Goal: Task Accomplishment & Management: Use online tool/utility

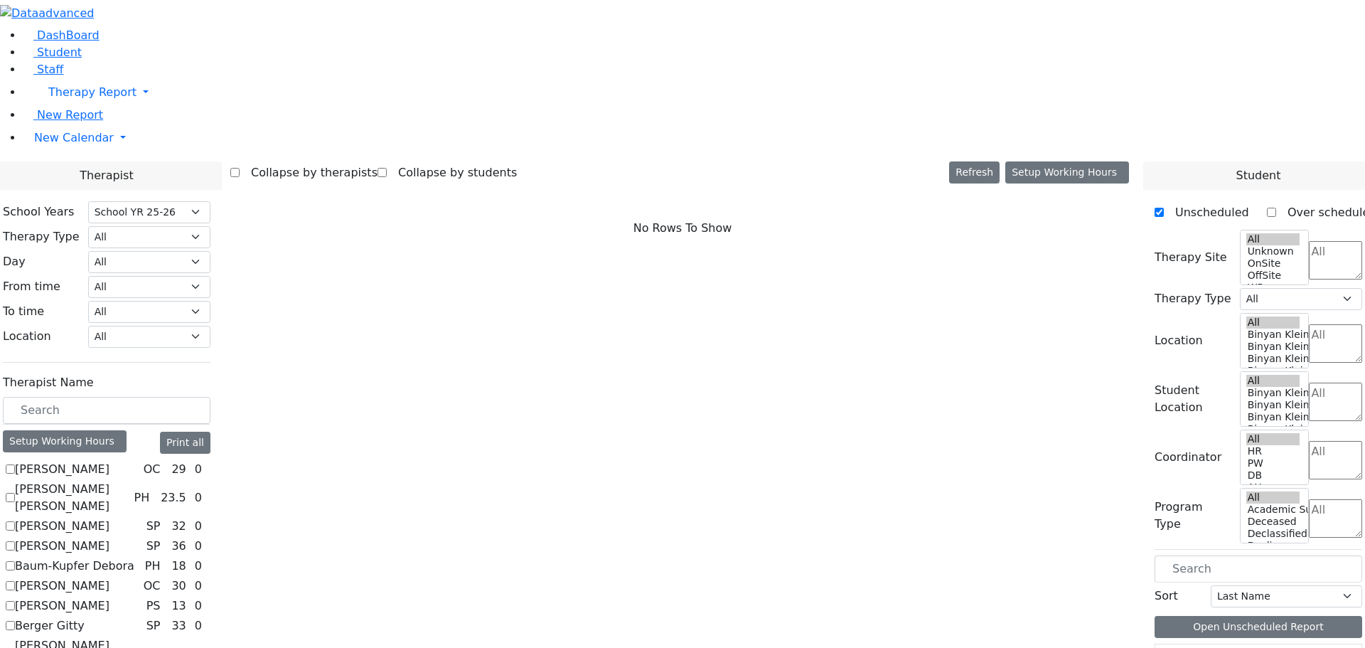
select select "212"
click at [187, 397] on input "text" at bounding box center [107, 410] width 208 height 27
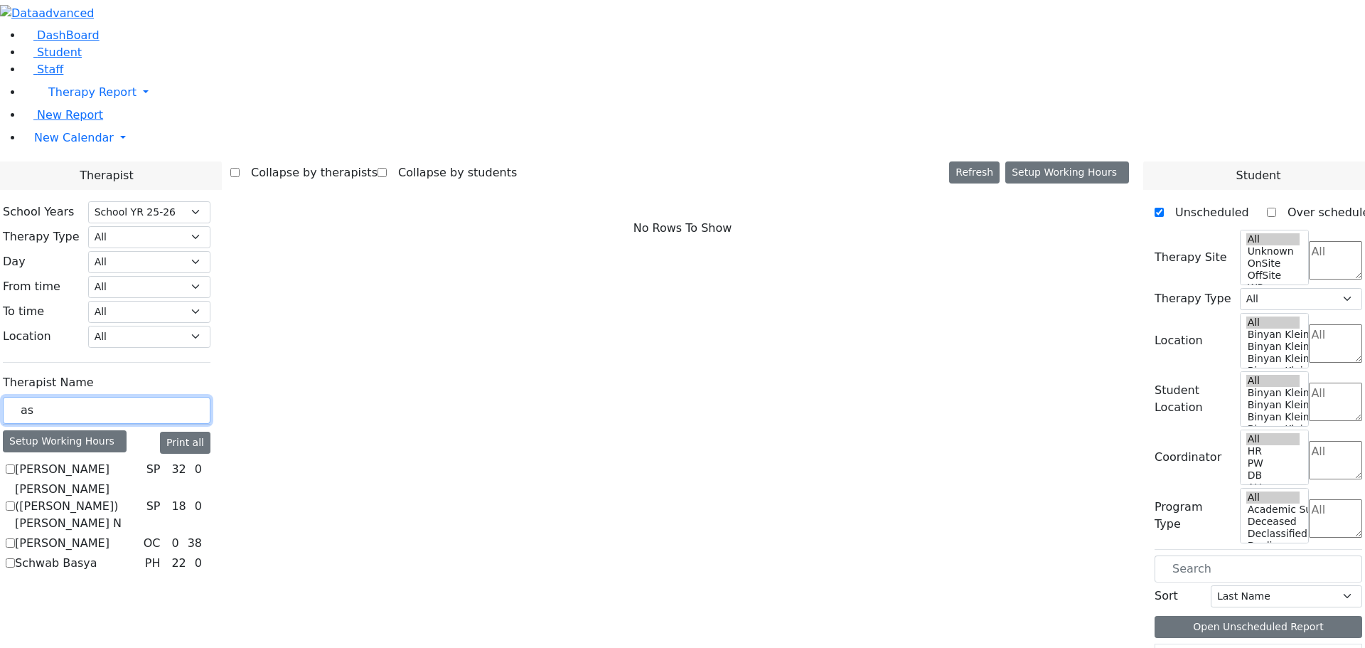
type input "as"
click at [141, 481] on label "[PERSON_NAME] ([PERSON_NAME]) [PERSON_NAME] N" at bounding box center [78, 506] width 126 height 51
click at [15, 501] on input "[PERSON_NAME] ([PERSON_NAME]) [PERSON_NAME] N" at bounding box center [10, 505] width 9 height 9
checkbox input "true"
select select "3"
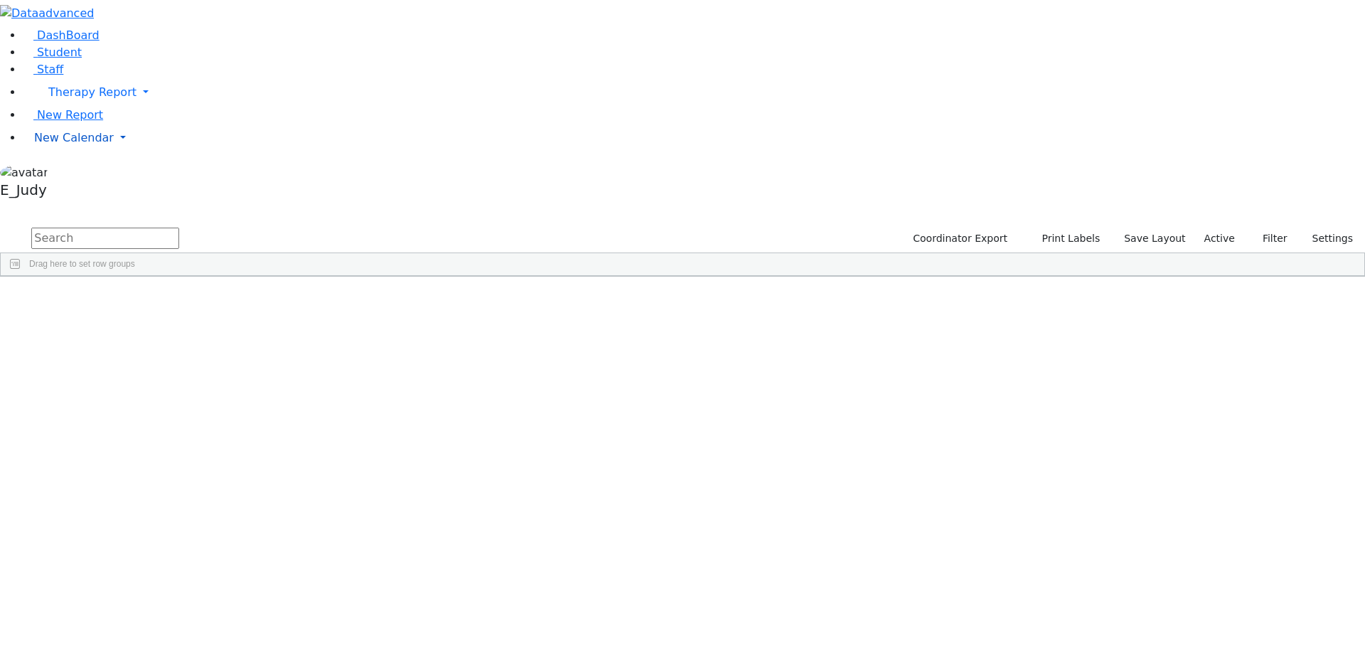
click at [135, 107] on link "New Calendar" at bounding box center [694, 92] width 1343 height 28
click at [66, 173] on span "Calendar" at bounding box center [56, 166] width 51 height 14
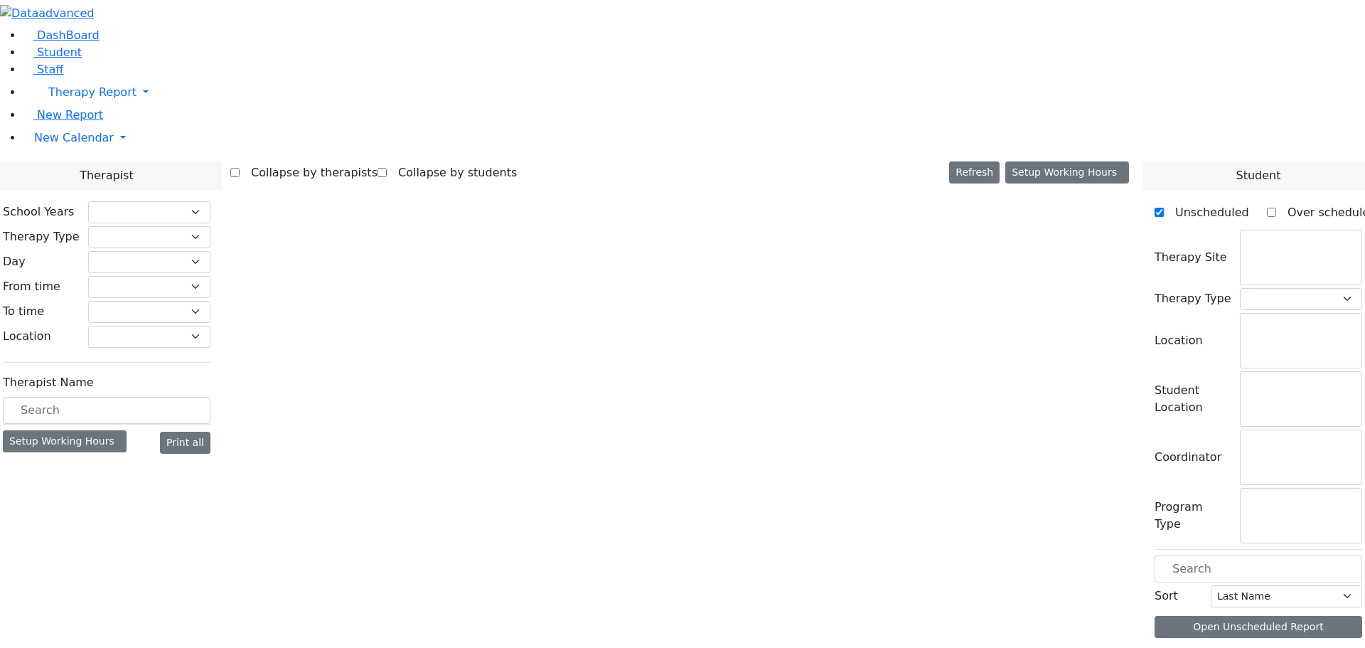
select select "212"
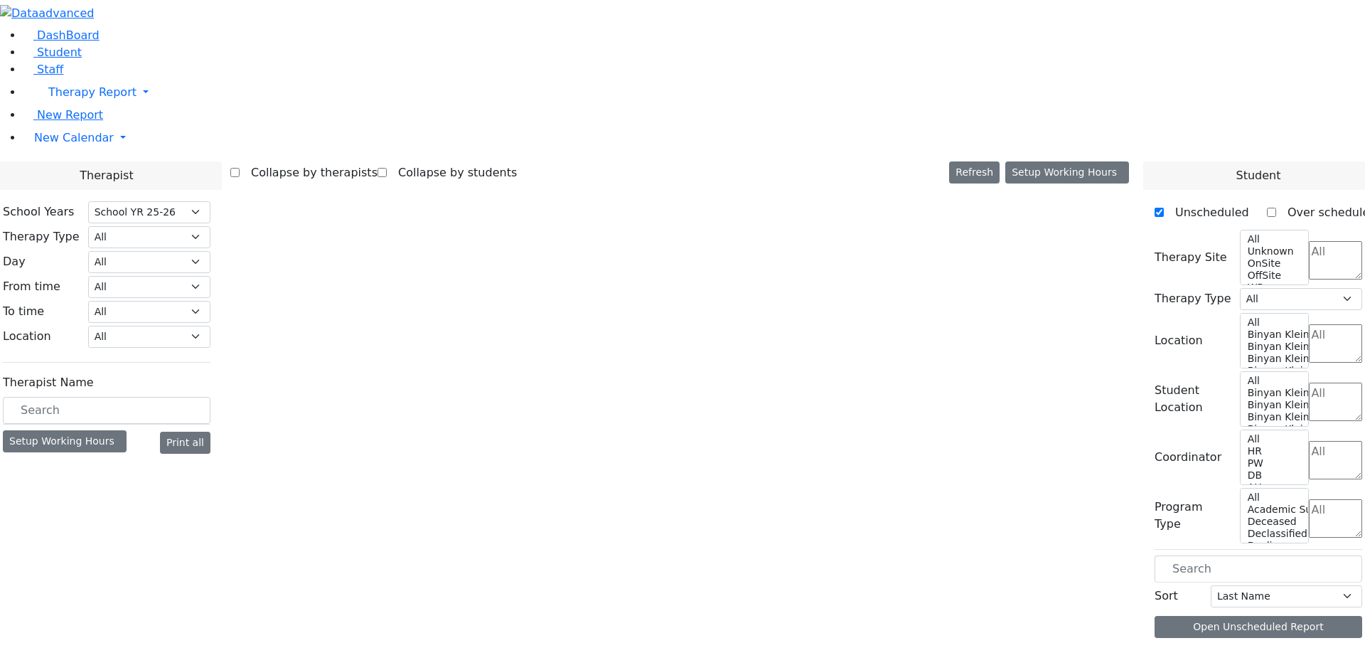
select select "3"
click at [219, 334] on body "Printing Please wait. Remaining time 10 seconds. Print Schedule Options Show Bi…" at bounding box center [682, 353] width 1365 height 706
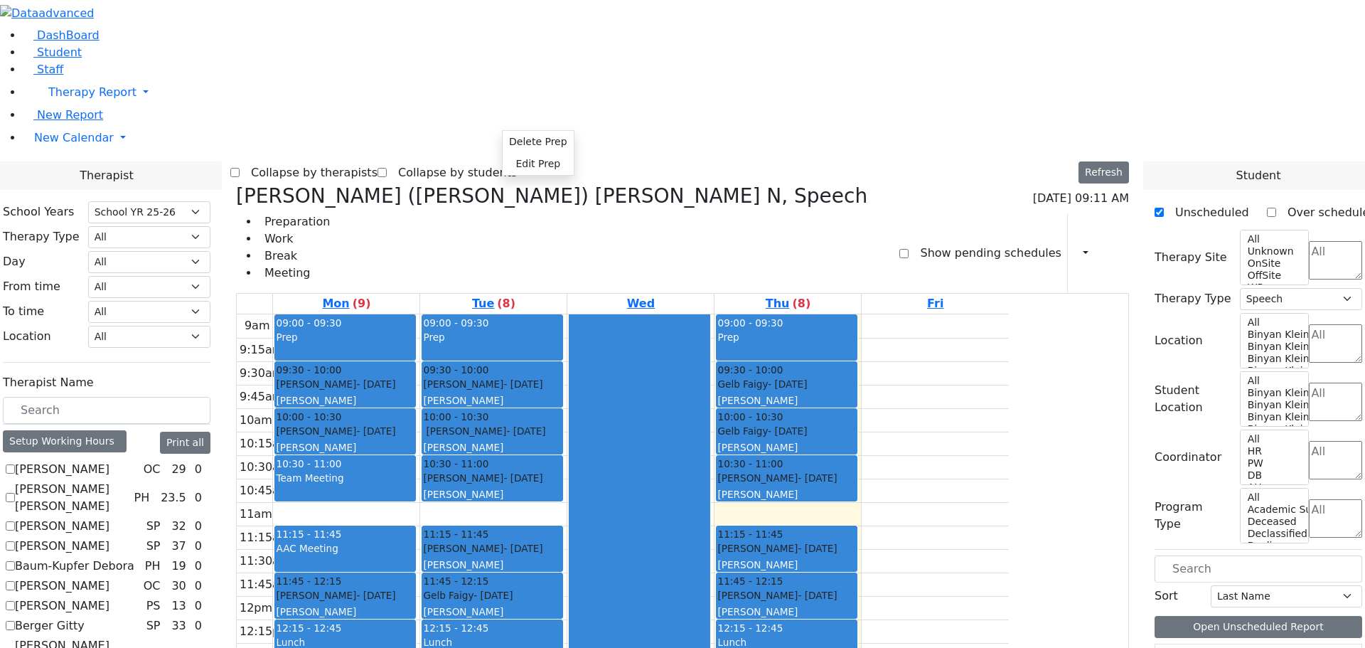
click at [838, 184] on div "Kaufman (Assaf) Chava N, Speech 08/28/2025 09:11 AM Preparation Work Break Meet…" at bounding box center [682, 239] width 893 height 110
drag, startPoint x: 1062, startPoint y: 48, endPoint x: 1057, endPoint y: 35, distance: 14.2
click at [1077, 246] on icon "button" at bounding box center [1077, 253] width 0 height 14
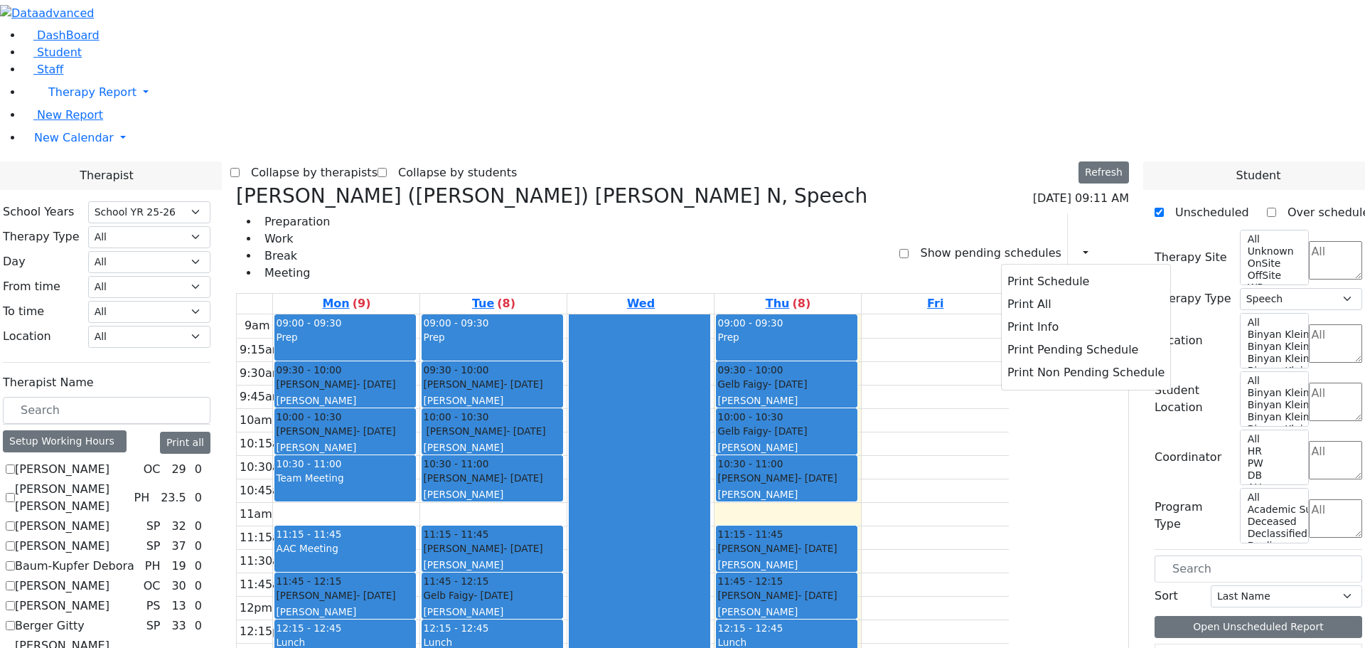
click at [1082, 213] on div "Print Schedule Print All Print Info Print Pending Schedule Print Non Pending Sc…" at bounding box center [1098, 253] width 62 height 80
click at [1099, 246] on icon at bounding box center [1099, 253] width 0 height 14
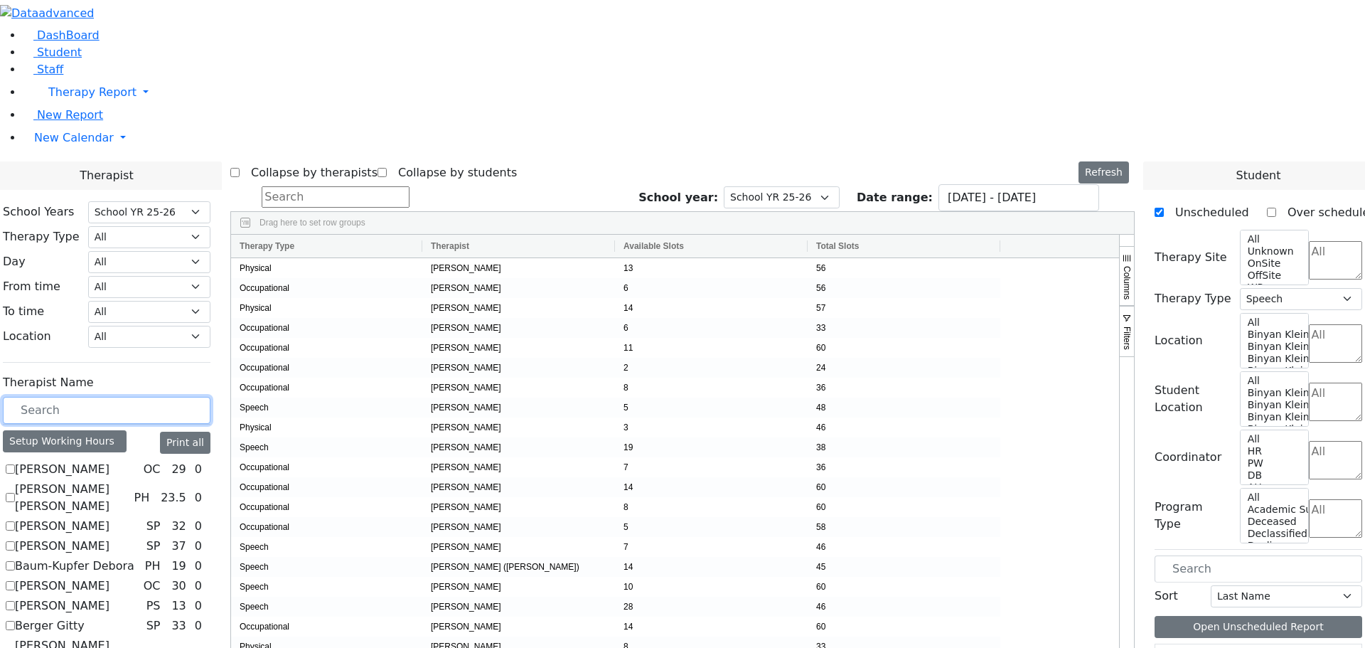
click at [192, 397] on input "text" at bounding box center [107, 410] width 208 height 27
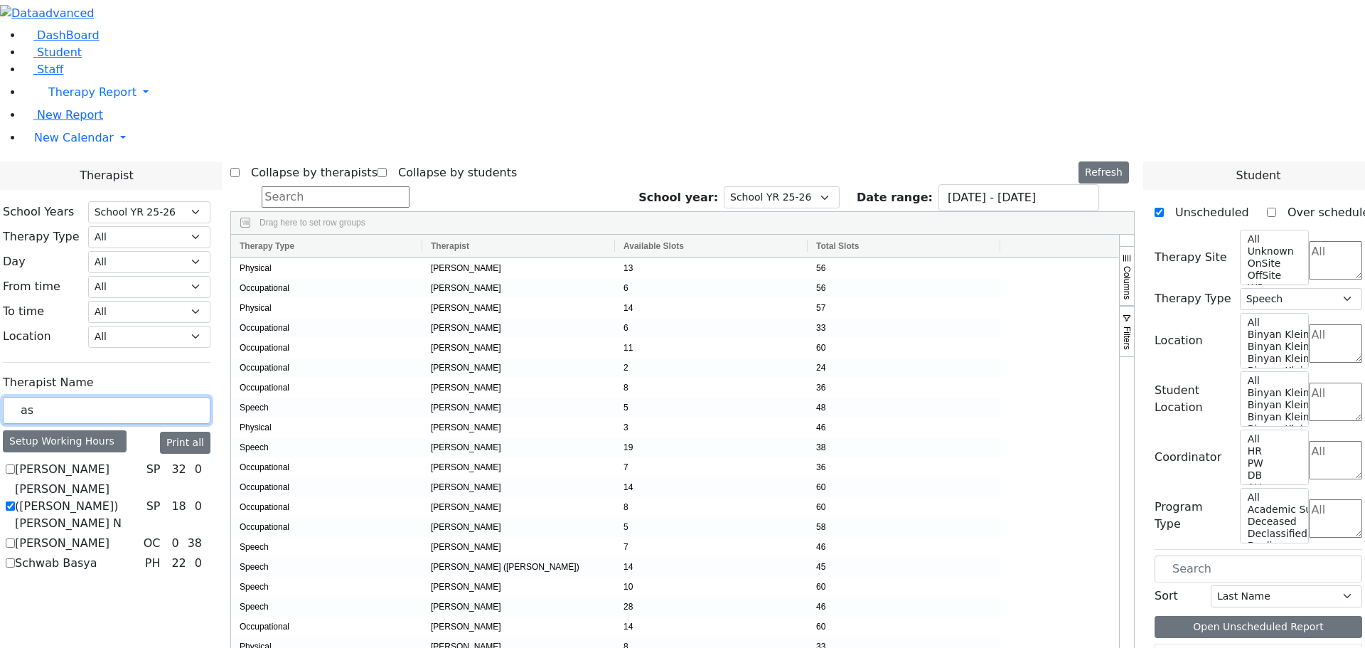
type input "as"
click at [141, 481] on label "[PERSON_NAME] ([PERSON_NAME]) [PERSON_NAME] N" at bounding box center [78, 506] width 126 height 51
click at [15, 501] on input "[PERSON_NAME] ([PERSON_NAME]) [PERSON_NAME] N" at bounding box center [10, 505] width 9 height 9
checkbox input "false"
select select
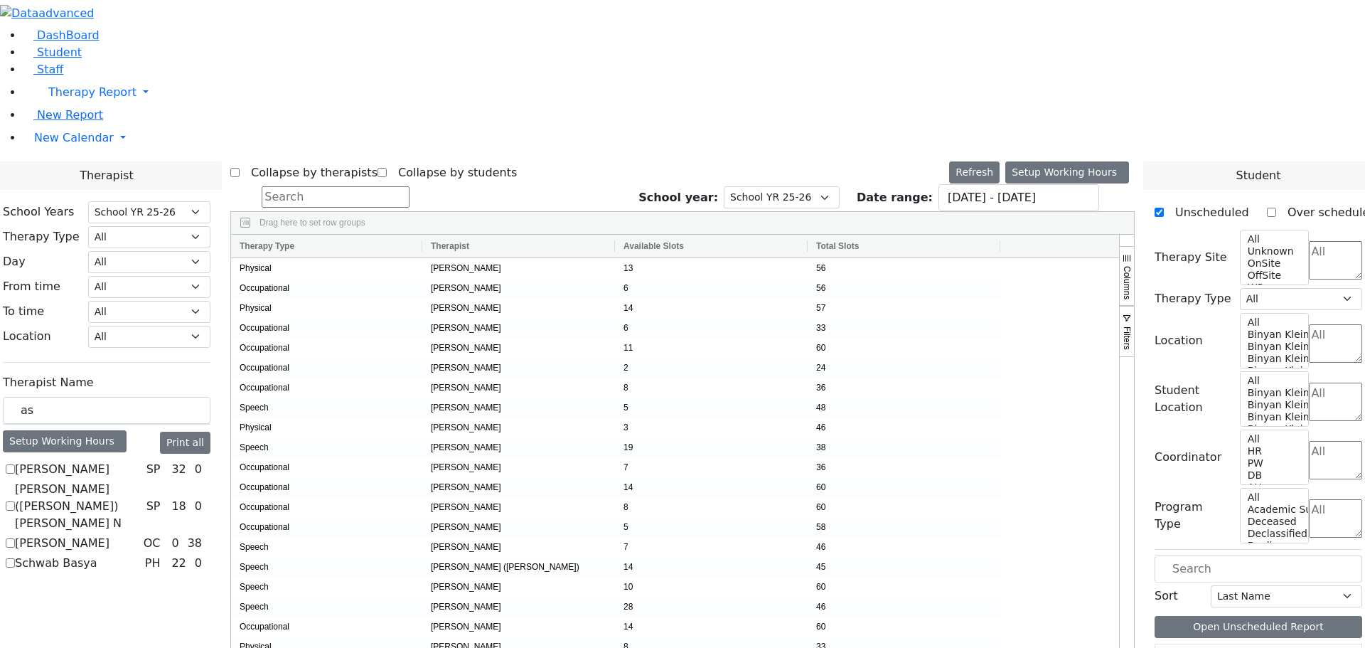
click at [210, 461] on div "Asok Pradeep SP 32 0 Kaufman (Assaf) Chava N SP 18 0 Mogul Jason OC 0 38 0" at bounding box center [107, 516] width 208 height 111
click at [1000, 161] on button "Refresh" at bounding box center [974, 172] width 50 height 22
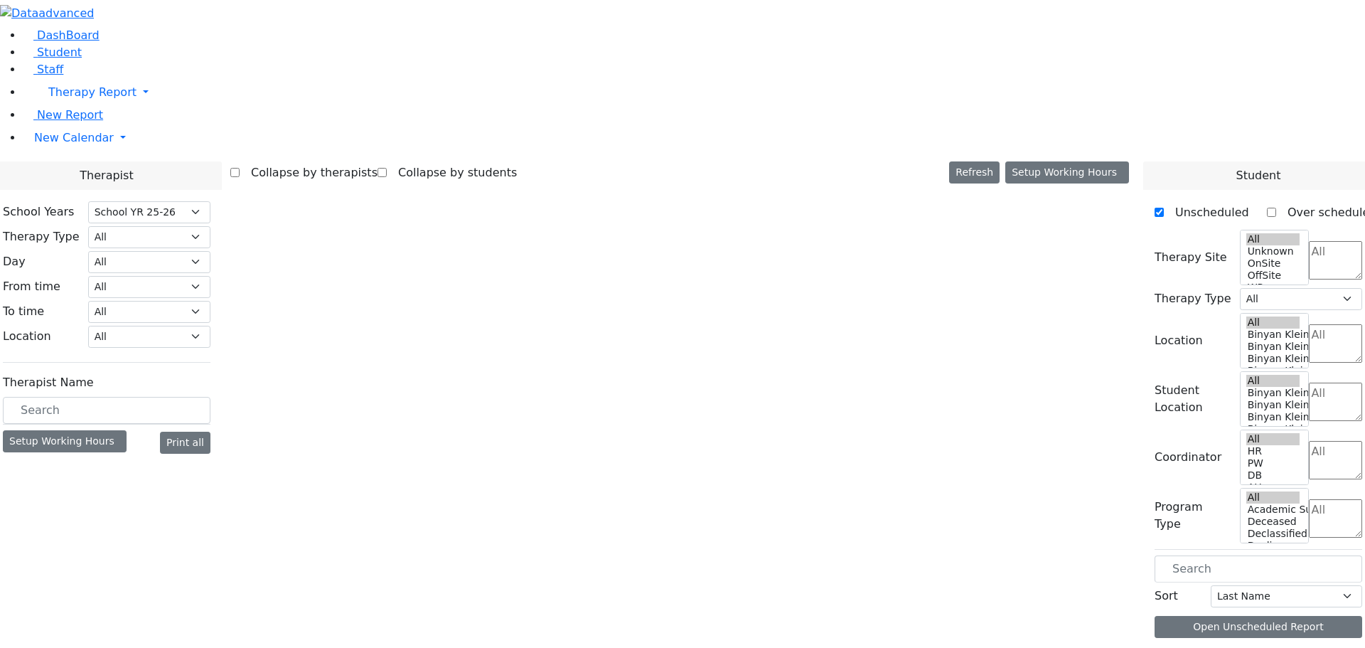
select select "212"
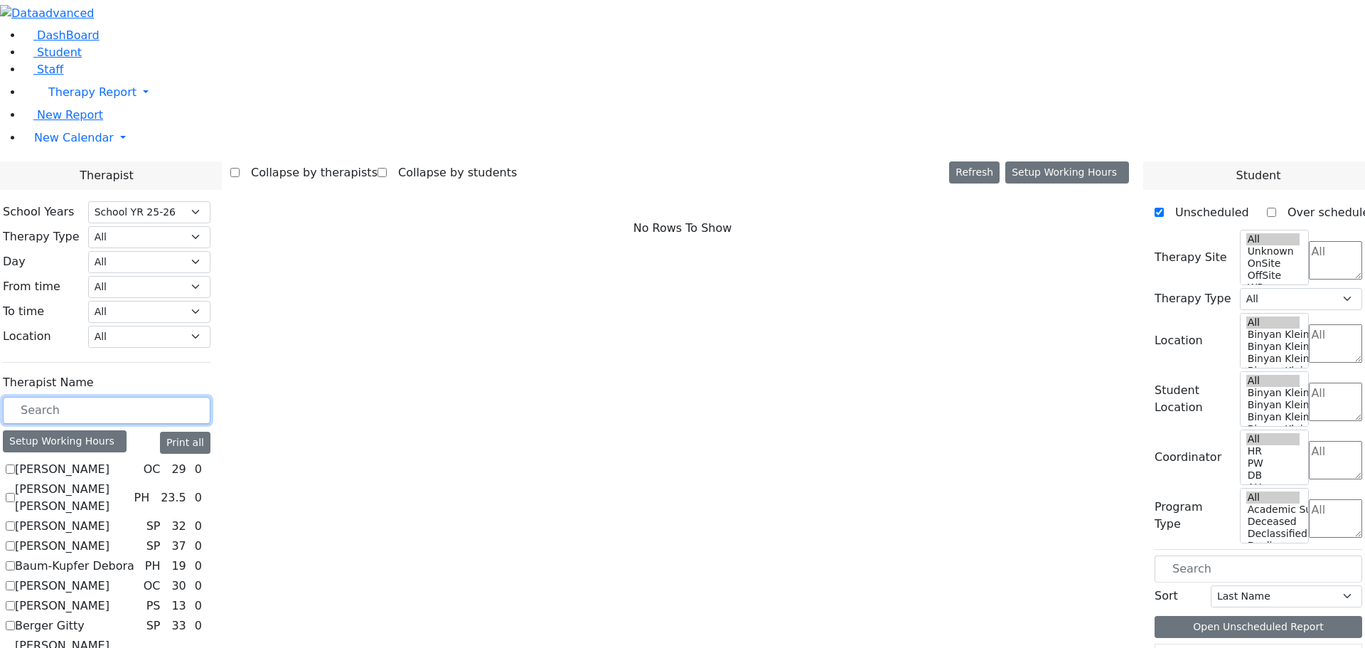
click at [210, 397] on input "text" at bounding box center [107, 410] width 208 height 27
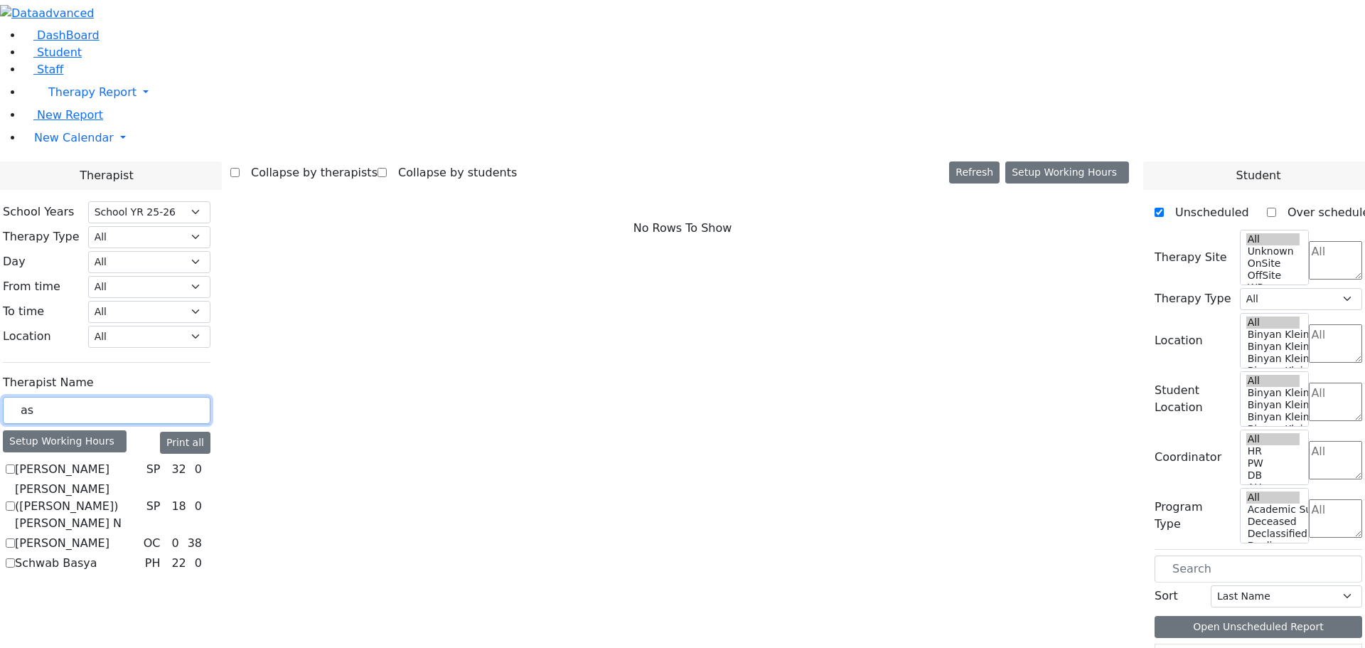
type input "as"
click at [141, 481] on label "[PERSON_NAME] ([PERSON_NAME]) [PERSON_NAME] N" at bounding box center [78, 506] width 126 height 51
click at [15, 501] on input "[PERSON_NAME] ([PERSON_NAME]) [PERSON_NAME] N" at bounding box center [10, 505] width 9 height 9
checkbox input "true"
select select "3"
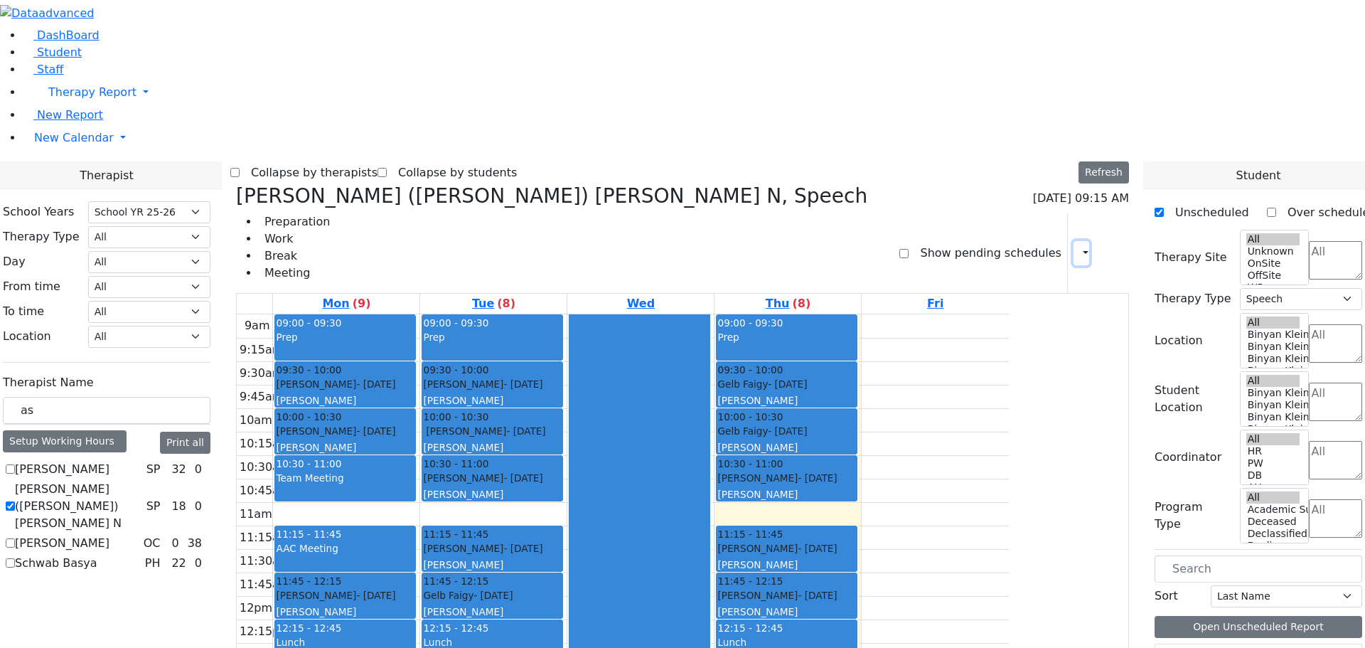
click at [1077, 246] on icon "button" at bounding box center [1077, 253] width 0 height 14
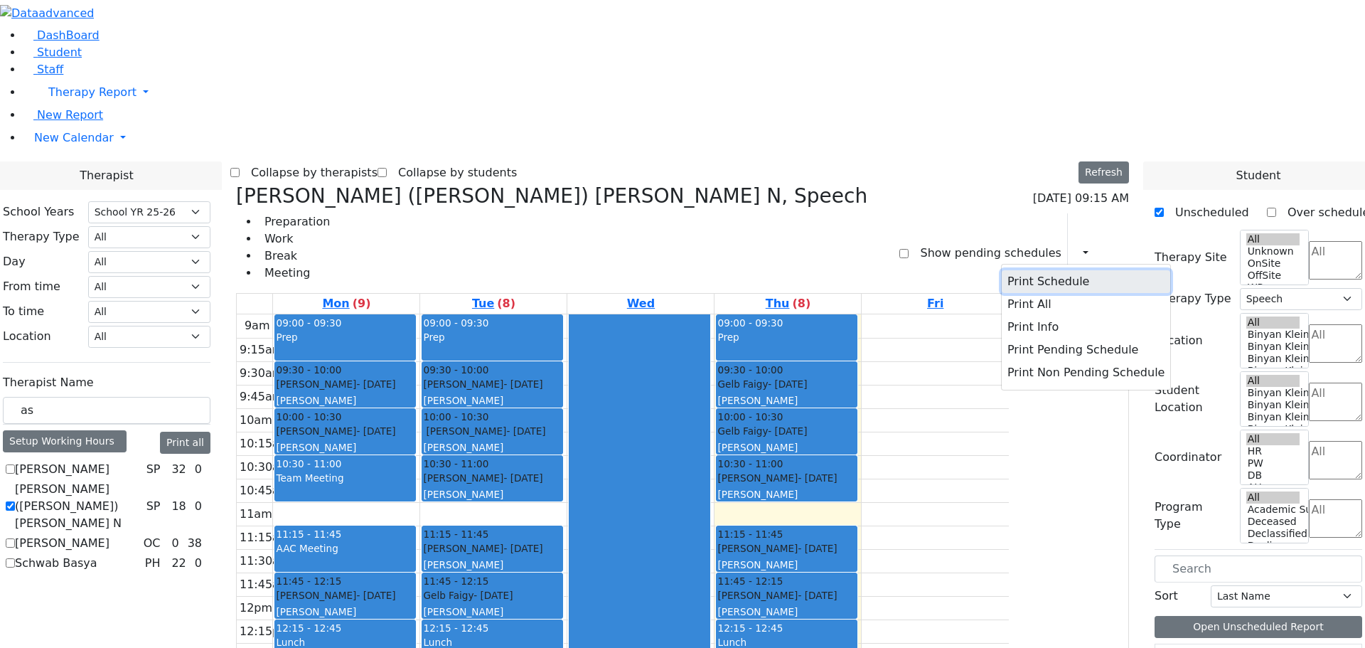
click at [1002, 270] on button "Print Schedule" at bounding box center [1086, 281] width 169 height 23
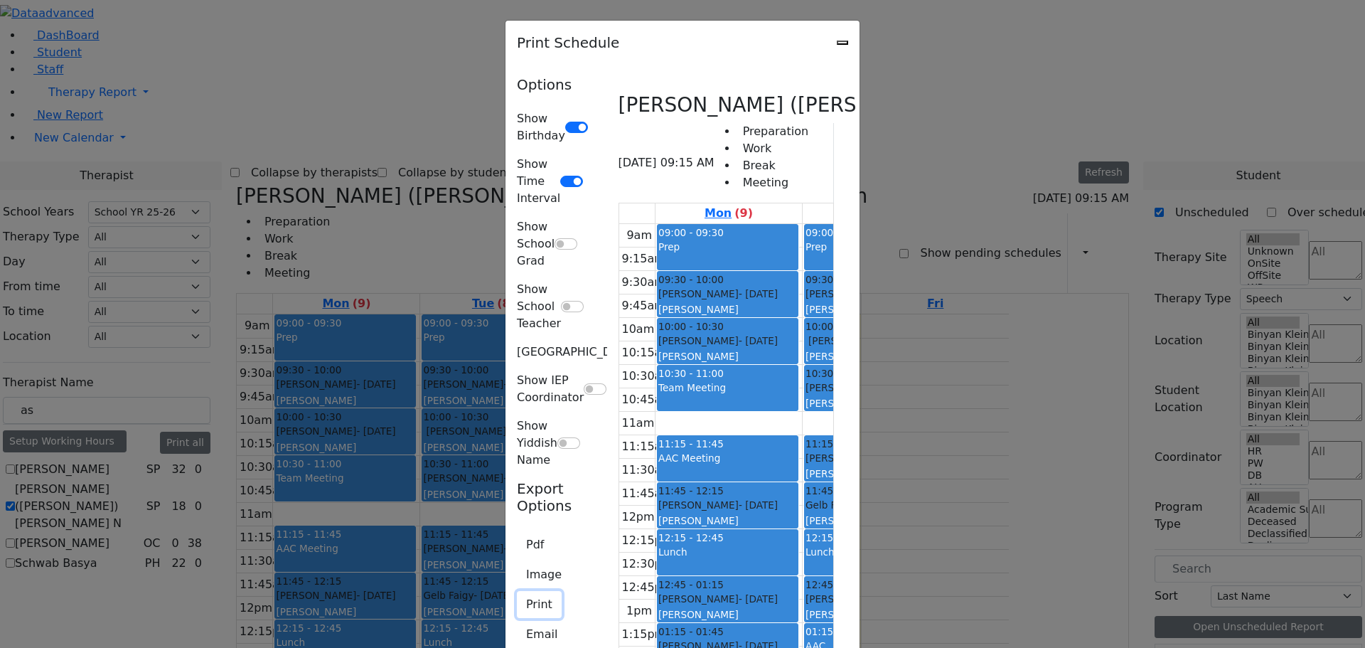
click at [517, 591] on button "Print" at bounding box center [539, 604] width 45 height 27
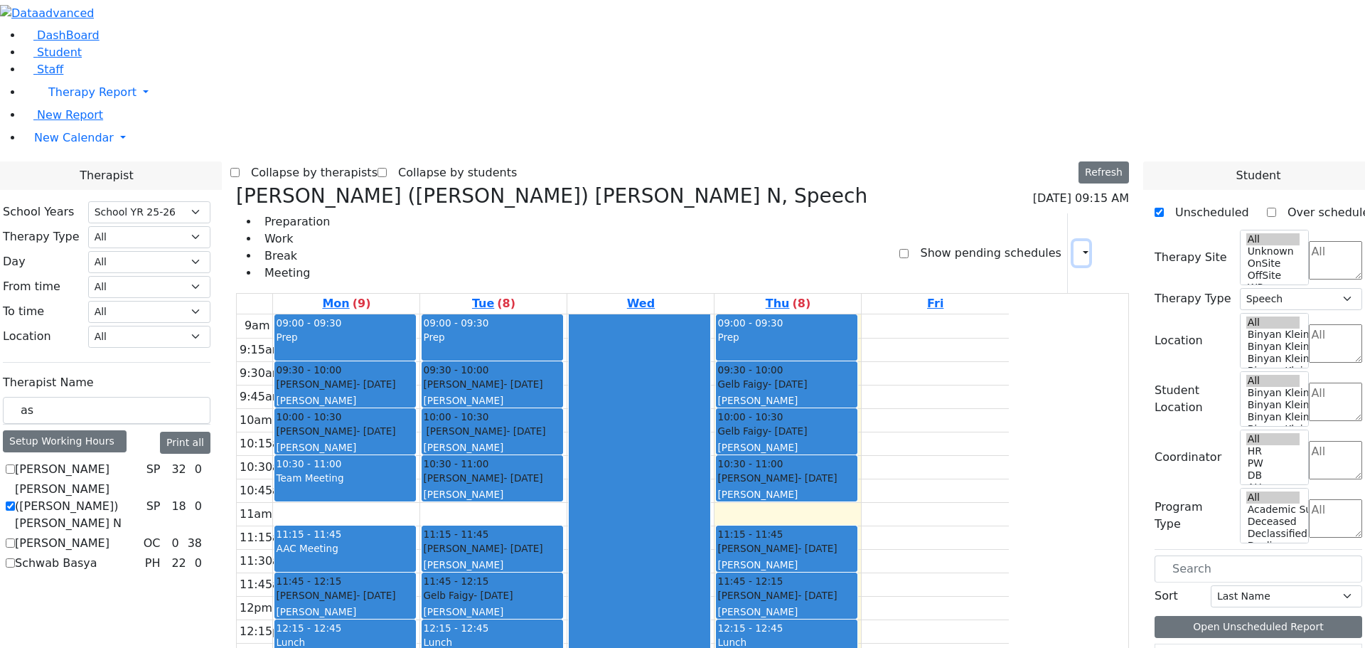
click at [1077, 246] on icon "button" at bounding box center [1077, 253] width 0 height 14
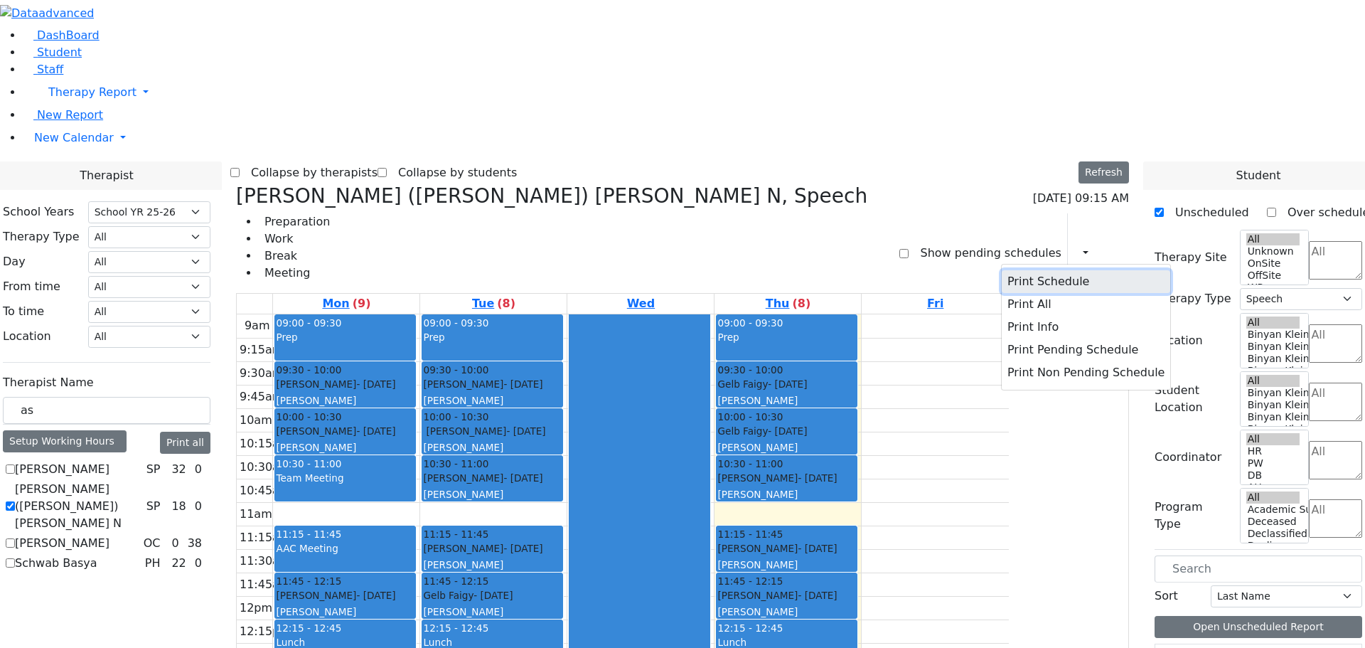
click at [1069, 270] on button "Print Schedule" at bounding box center [1086, 281] width 169 height 23
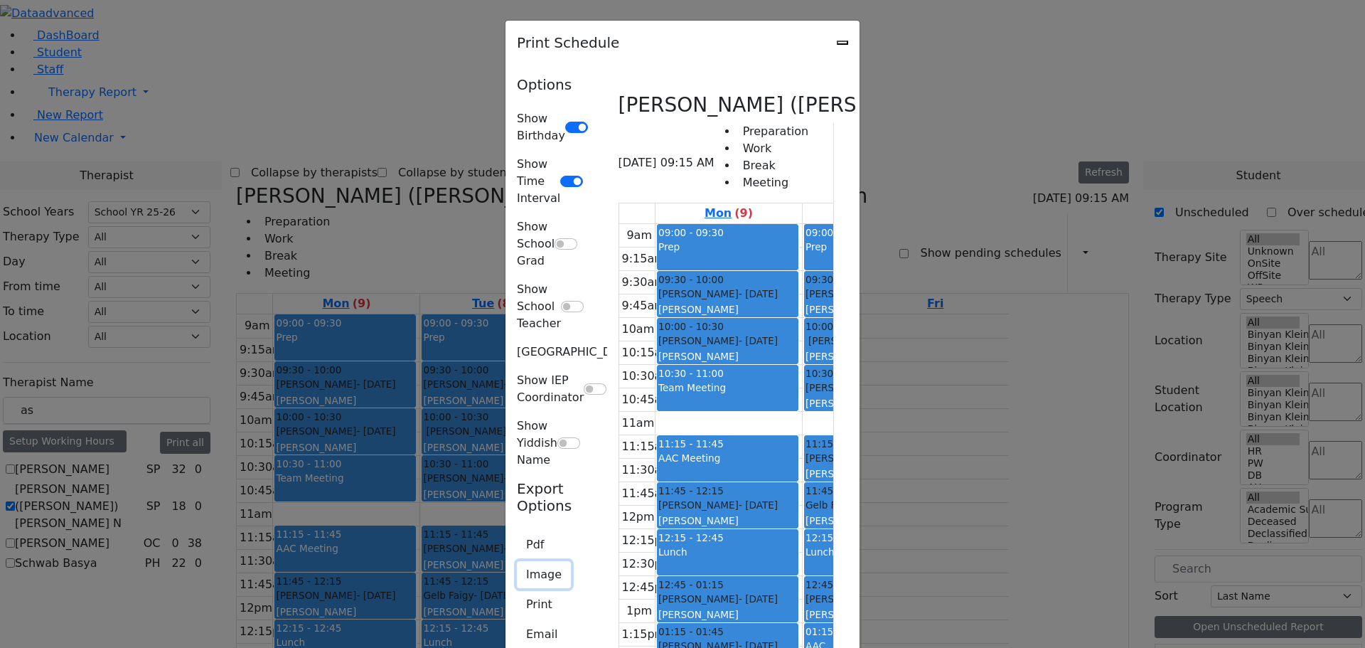
click at [517, 561] on button "Image" at bounding box center [544, 574] width 54 height 27
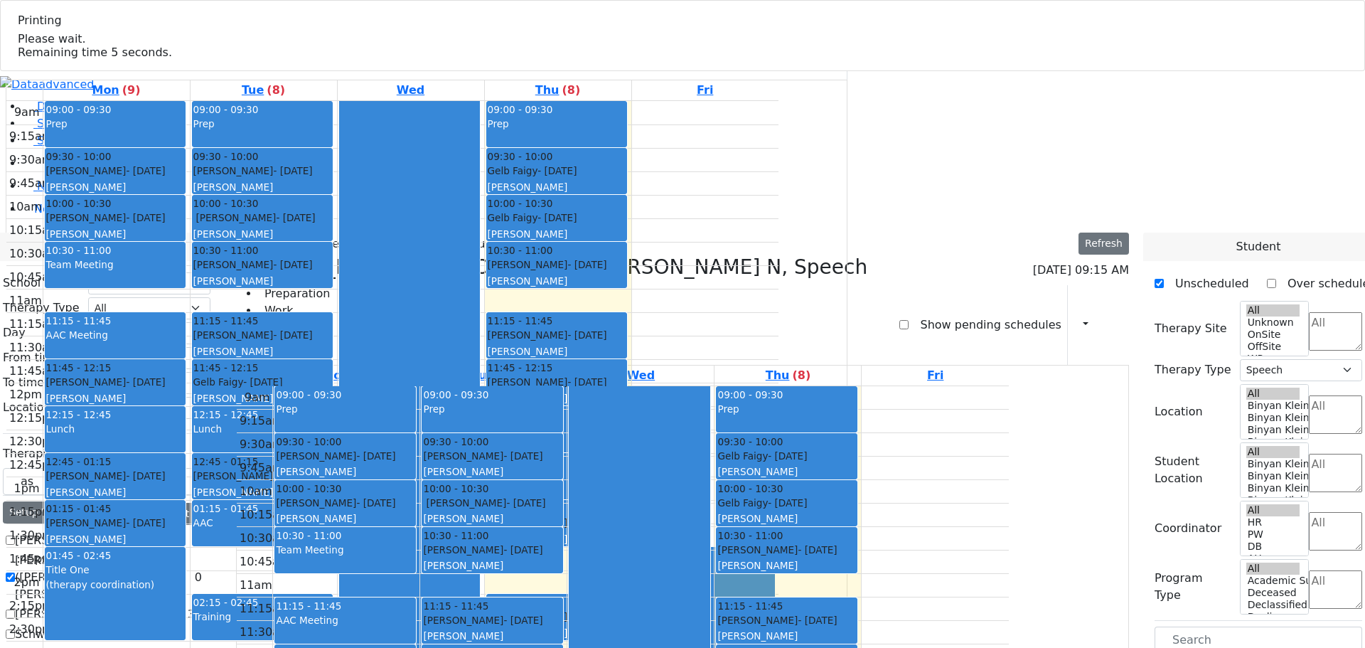
select select "212"
select select "3"
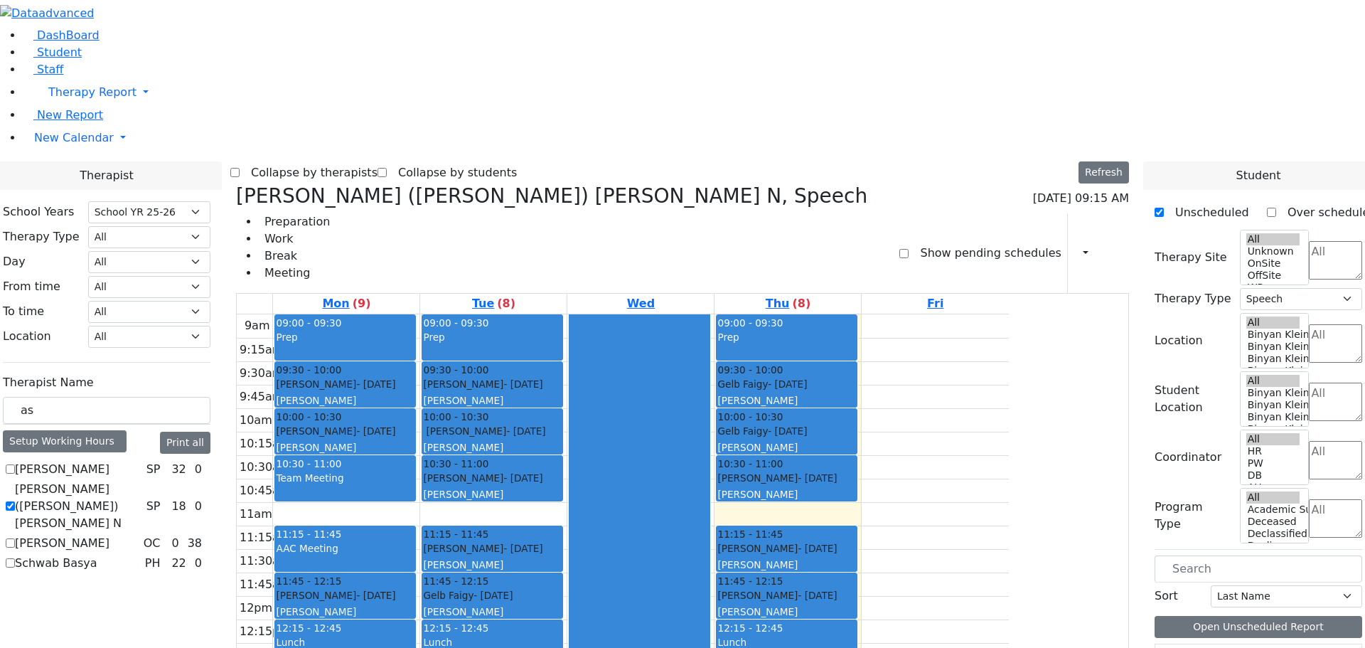
click at [1077, 246] on icon "button" at bounding box center [1077, 253] width 0 height 14
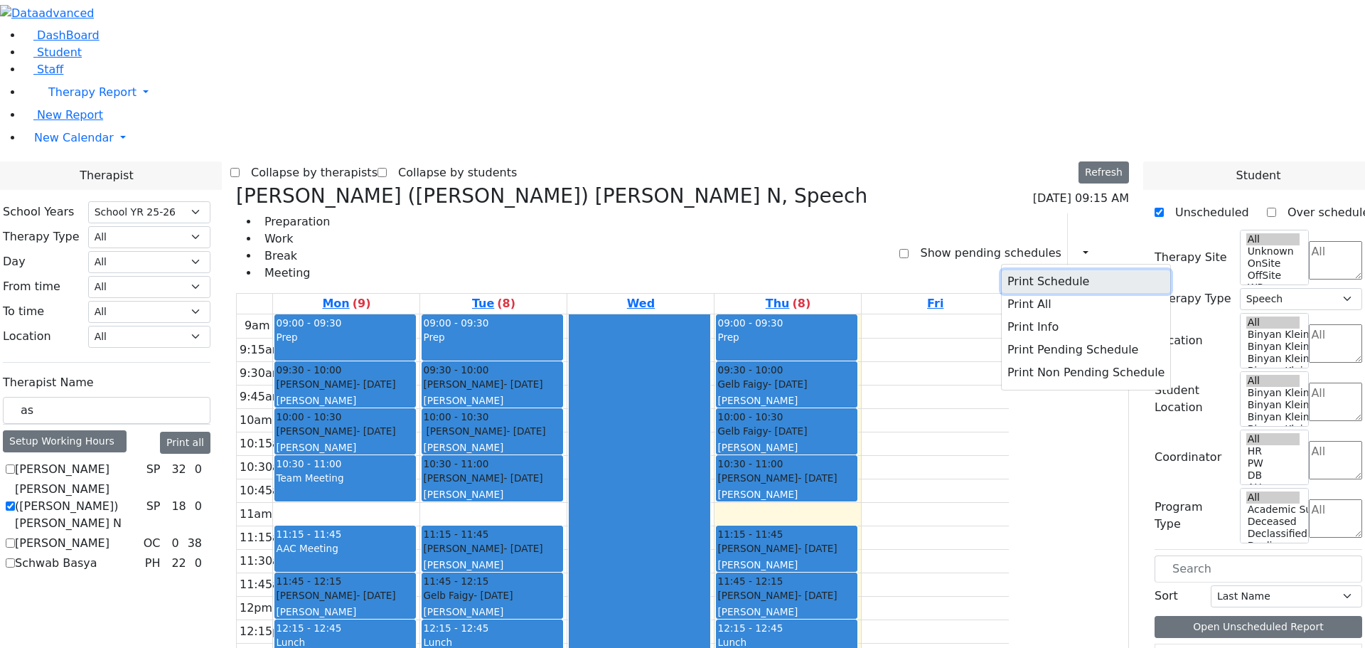
click at [1070, 270] on button "Print Schedule" at bounding box center [1086, 281] width 169 height 23
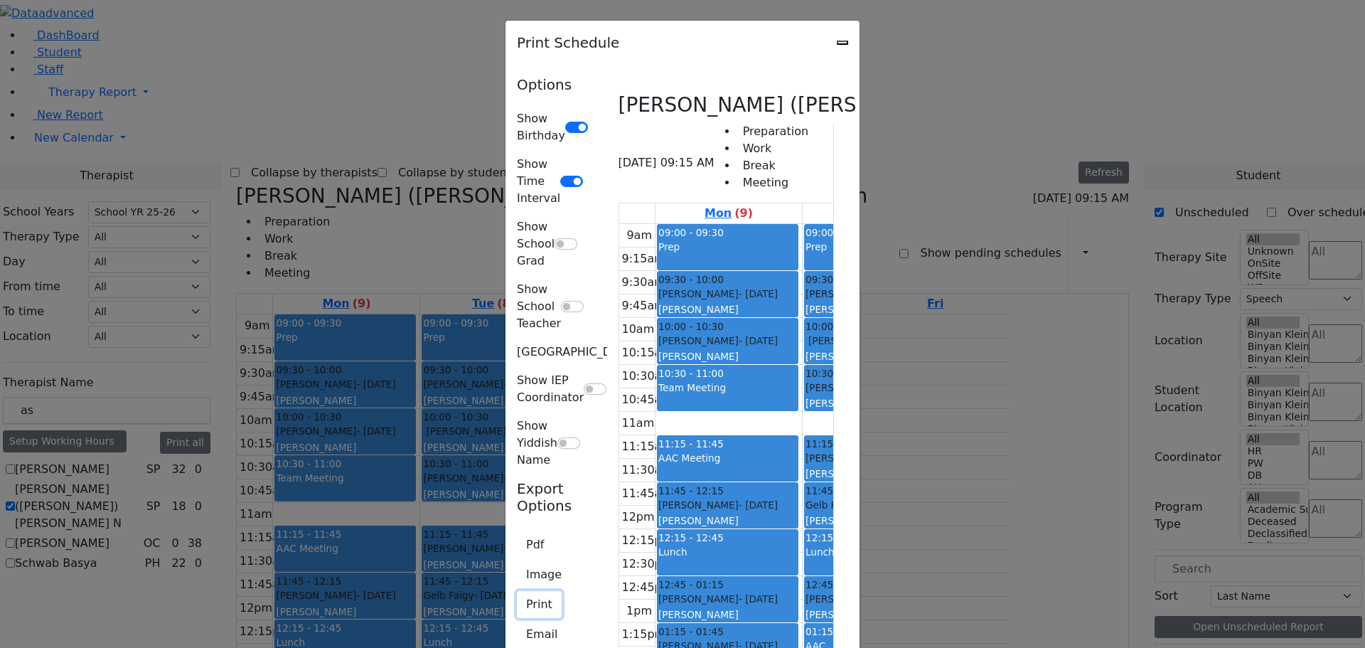
click at [517, 591] on button "Print" at bounding box center [539, 604] width 45 height 27
